Goal: Information Seeking & Learning: Learn about a topic

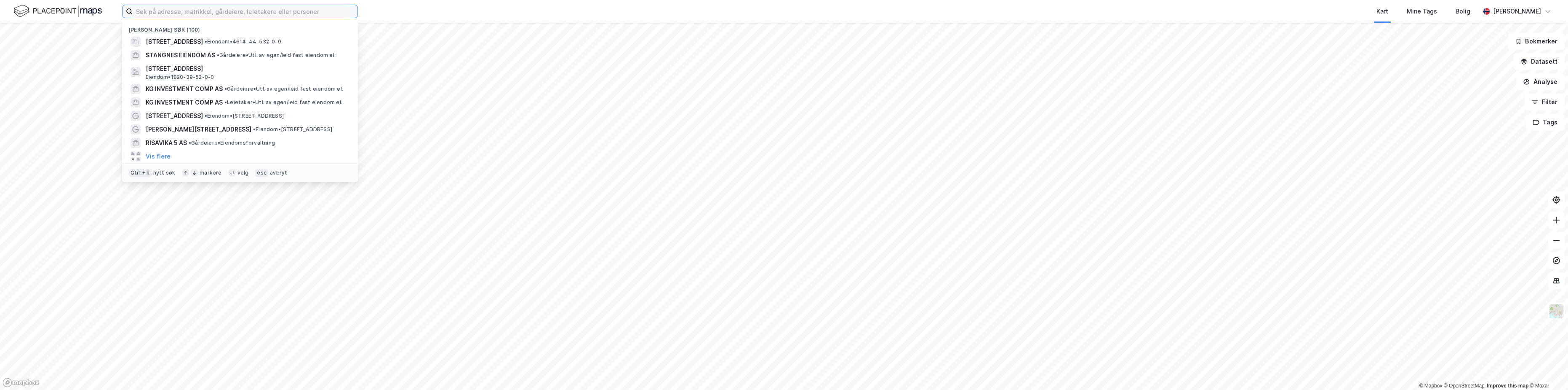
click at [165, 11] on input at bounding box center [245, 11] width 225 height 12
click at [166, 11] on input at bounding box center [245, 11] width 225 height 12
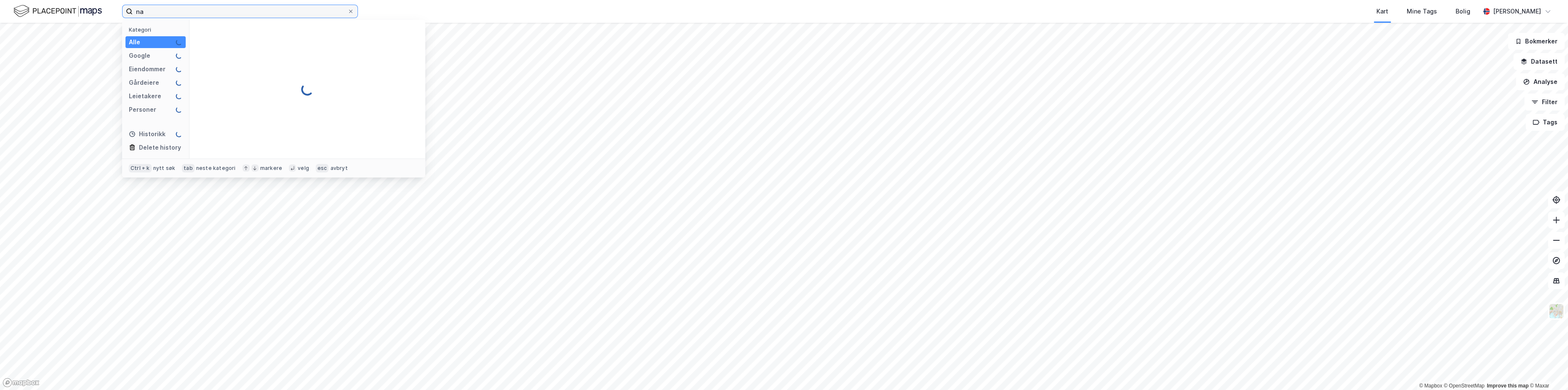
type input "n"
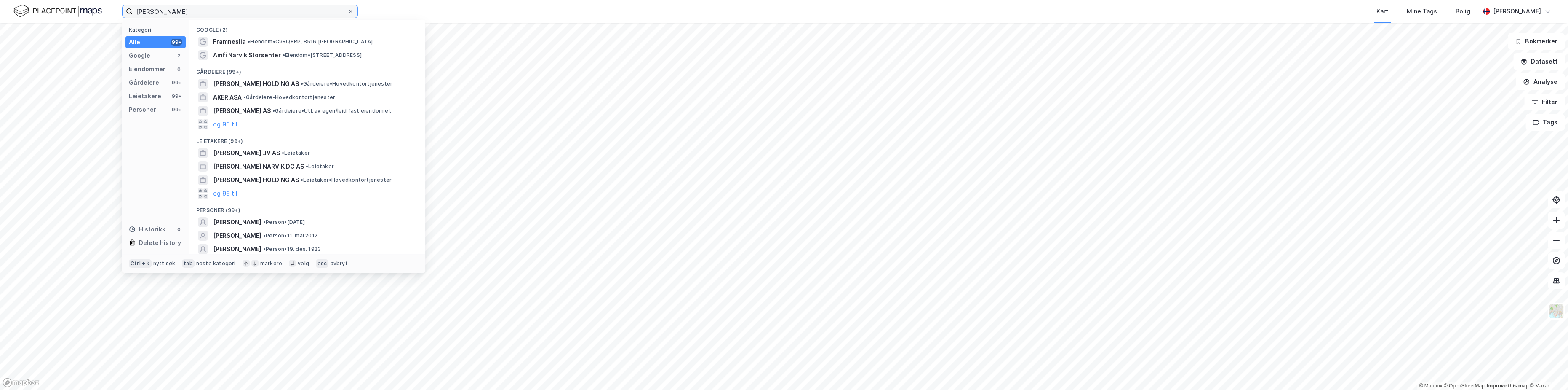
click at [181, 12] on input "[PERSON_NAME]" at bounding box center [240, 11] width 215 height 12
click at [206, 11] on input "[PERSON_NAME]" at bounding box center [240, 11] width 215 height 12
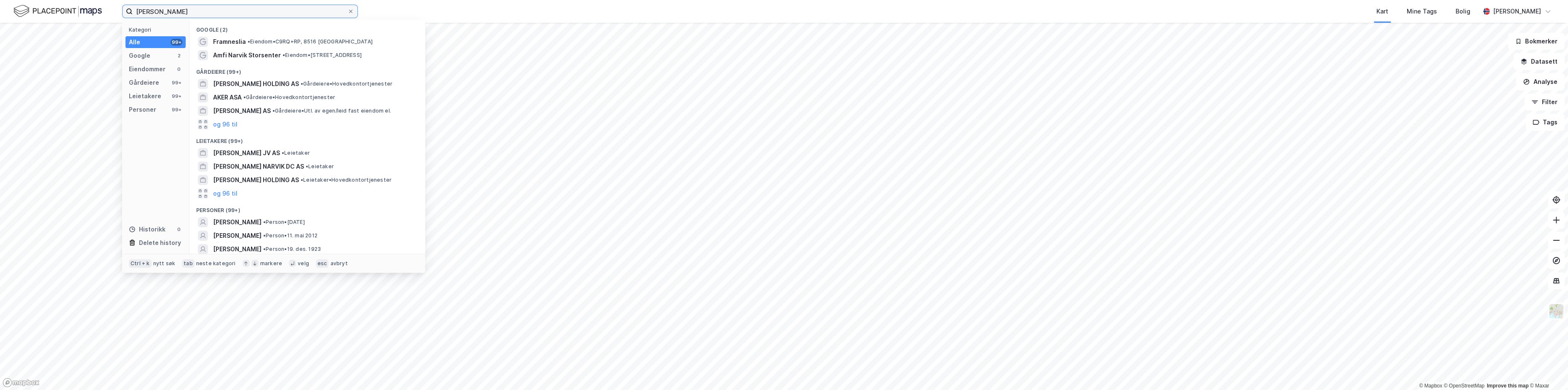
paste input "Aker Horizons ASA"
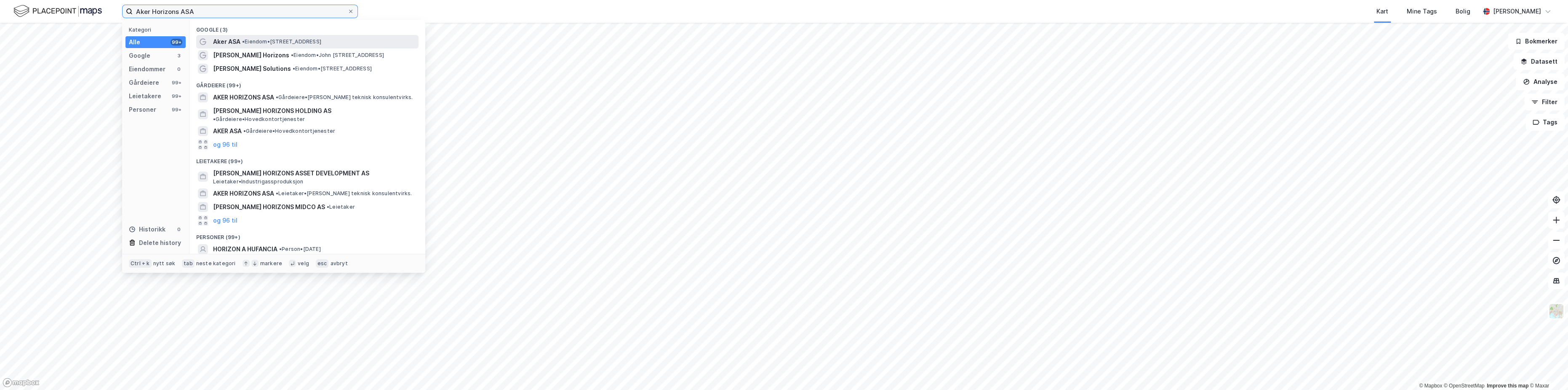
type input "Aker Horizons ASA"
click at [240, 43] on span "Aker ASA" at bounding box center [227, 42] width 27 height 11
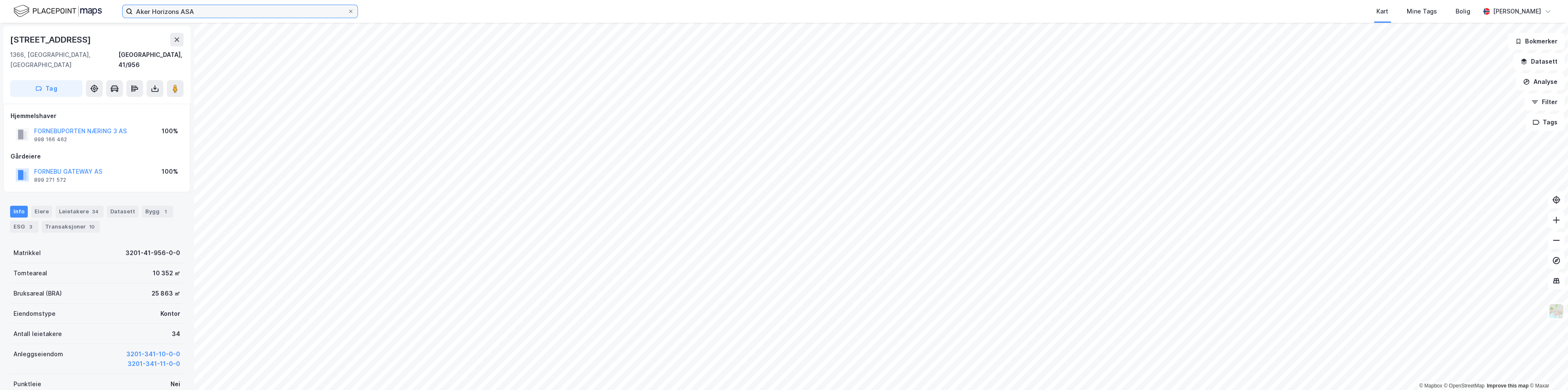
click at [210, 12] on input "Aker Horizons ASA" at bounding box center [240, 11] width 215 height 12
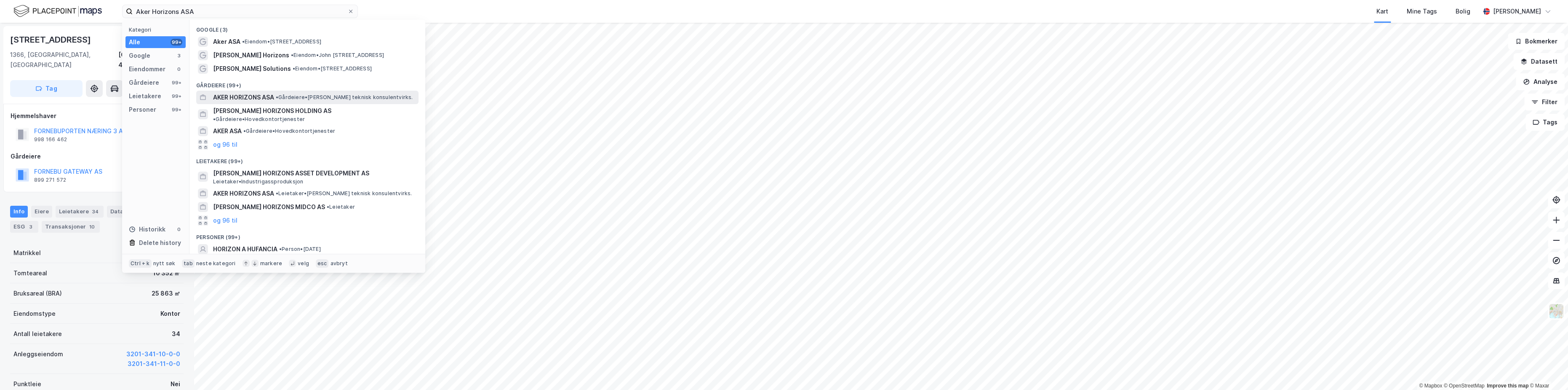
click at [257, 97] on span "AKER HORIZONS ASA" at bounding box center [244, 98] width 61 height 11
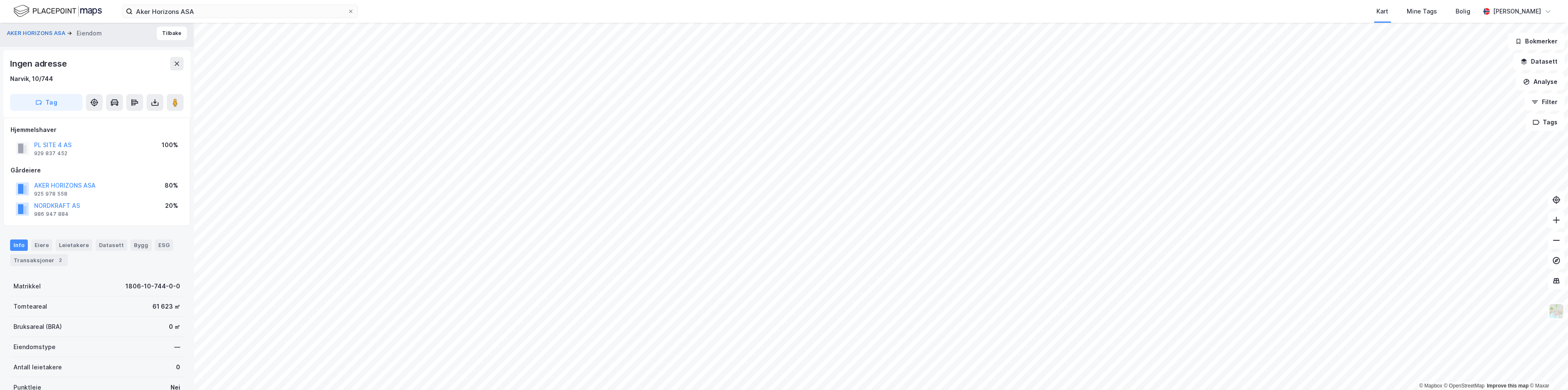
scroll to position [3, 0]
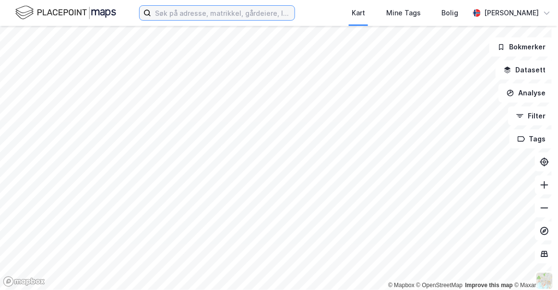
click at [178, 13] on input at bounding box center [222, 13] width 143 height 14
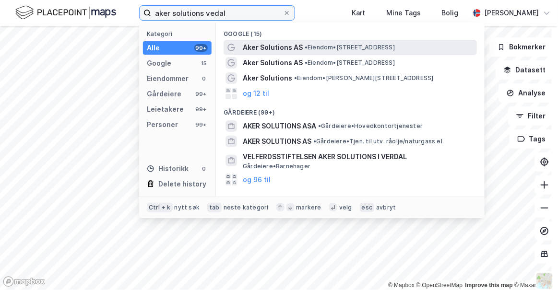
type input "aker solutions vedal"
click at [278, 45] on span "Aker Solutions AS" at bounding box center [273, 48] width 60 height 12
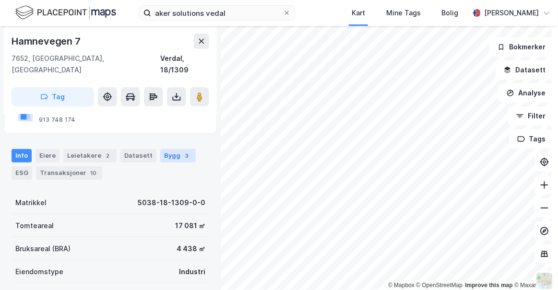
click at [182, 151] on div "3" at bounding box center [187, 156] width 10 height 10
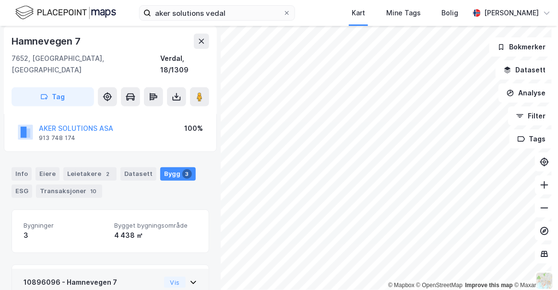
scroll to position [65, 0]
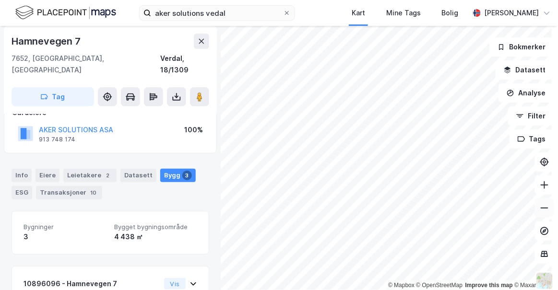
click at [539, 209] on icon at bounding box center [544, 208] width 10 height 10
click at [539, 211] on icon at bounding box center [544, 208] width 10 height 10
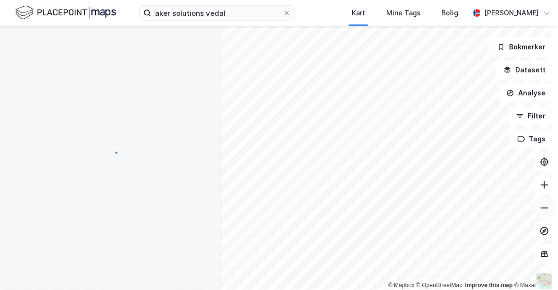
scroll to position [65, 0]
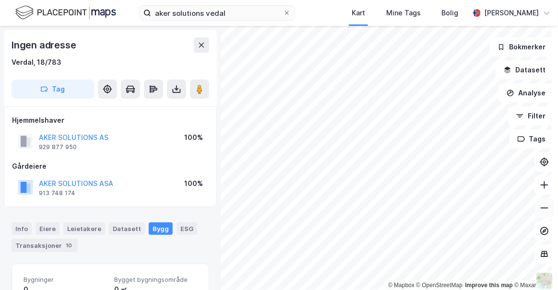
scroll to position [28, 0]
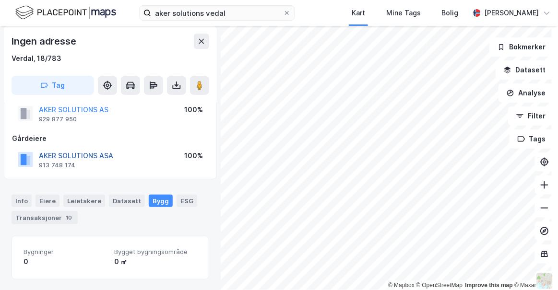
click at [0, 0] on button "AKER SOLUTIONS ASA" at bounding box center [0, 0] width 0 height 0
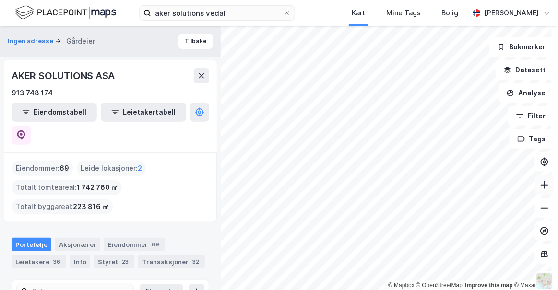
click at [539, 188] on icon at bounding box center [544, 185] width 10 height 10
click at [540, 184] on icon at bounding box center [544, 185] width 10 height 10
click at [539, 184] on icon at bounding box center [544, 185] width 10 height 10
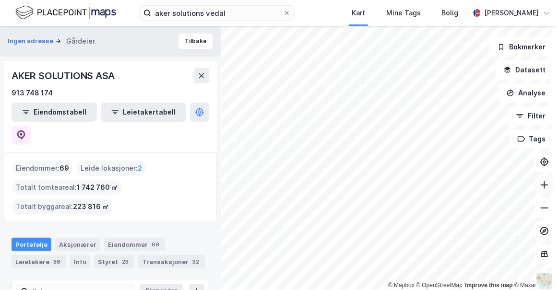
click at [539, 184] on icon at bounding box center [544, 185] width 10 height 10
click at [539, 182] on icon at bounding box center [544, 185] width 10 height 10
click at [539, 210] on icon at bounding box center [544, 208] width 10 height 10
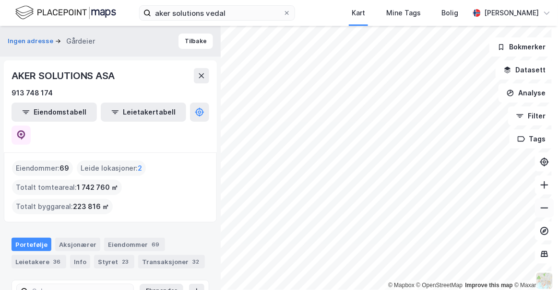
click at [539, 210] on icon at bounding box center [544, 208] width 10 height 10
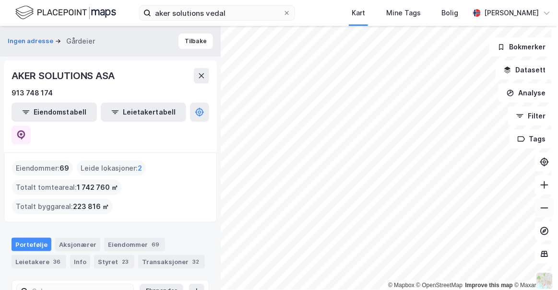
click at [539, 210] on icon at bounding box center [544, 208] width 10 height 10
click at [540, 190] on button at bounding box center [544, 185] width 19 height 19
